Goal: Find contact information: Find contact information

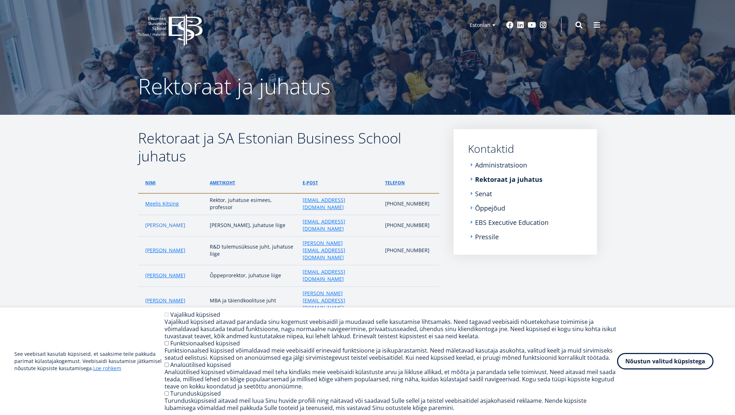
click at [170, 222] on link "[PERSON_NAME]" at bounding box center [165, 225] width 40 height 7
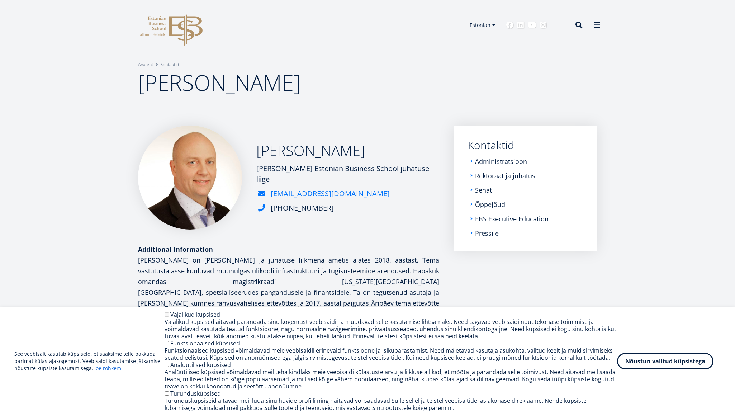
click at [234, 262] on p "Mart Habakuk on EBSi kantsleri ja juhatuse liikmena ametis alates 2018. aastast…" at bounding box center [288, 292] width 301 height 75
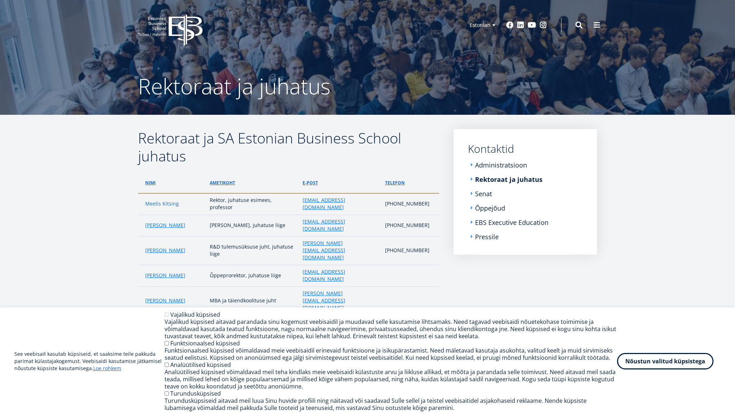
click at [171, 200] on link "Meelis Kitsing" at bounding box center [162, 203] width 34 height 7
click at [171, 222] on link "[PERSON_NAME]" at bounding box center [165, 225] width 40 height 7
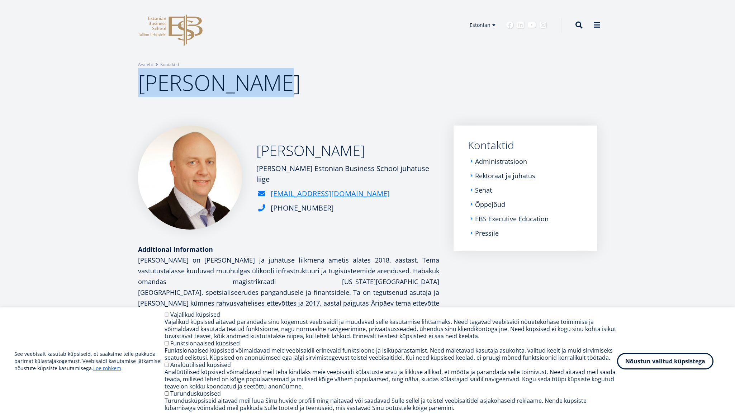
drag, startPoint x: 139, startPoint y: 88, endPoint x: 284, endPoint y: 89, distance: 144.8
click at [284, 89] on h1 "[PERSON_NAME]" at bounding box center [367, 82] width 459 height 29
copy span "[PERSON_NAME]"
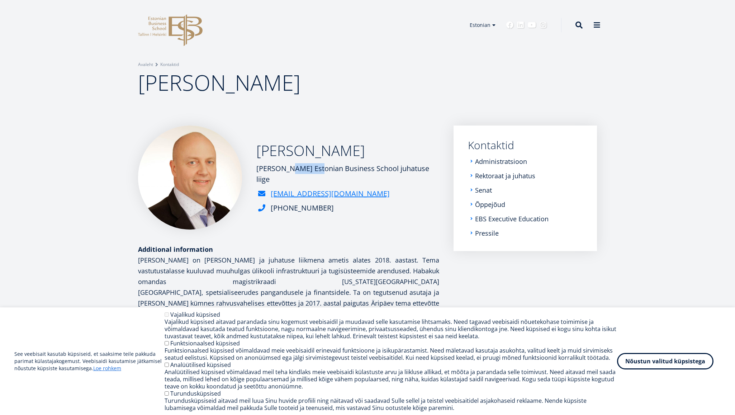
drag, startPoint x: 253, startPoint y: 174, endPoint x: 284, endPoint y: 174, distance: 30.8
click at [284, 174] on div "Mart Habakuk Kantsler, SA Estonian Business School juhatuse liige mart.habakuk@…" at bounding box center [288, 177] width 301 height 104
copy div "Kantsler"
